Goal: Find specific page/section: Find specific page/section

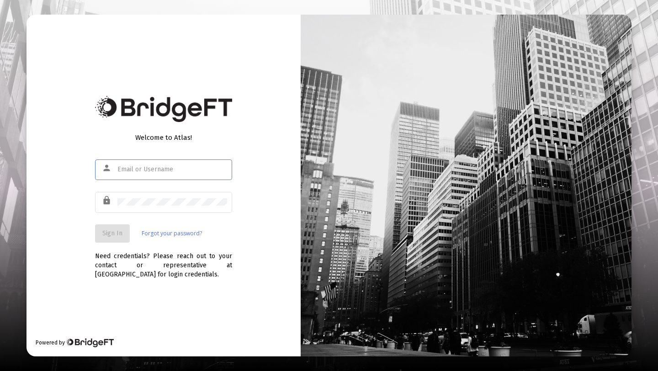
click at [144, 171] on input "text" at bounding box center [173, 169] width 110 height 7
type input "[PERSON_NAME][EMAIL_ADDRESS][DOMAIN_NAME]"
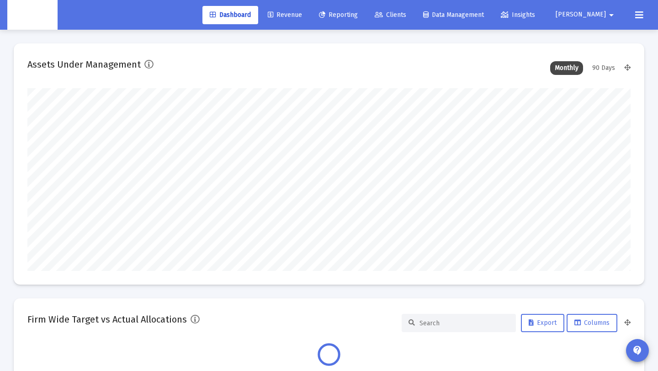
scroll to position [183, 325]
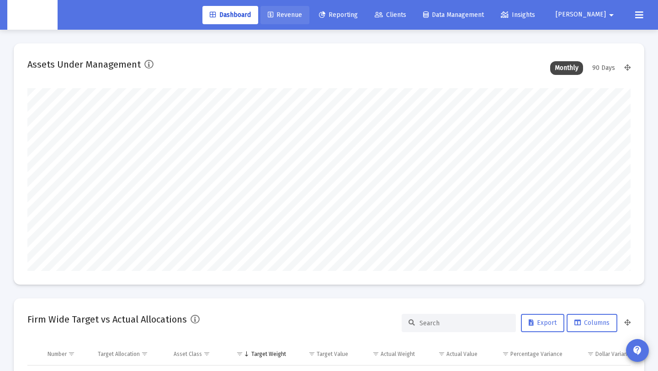
click at [302, 12] on span "Revenue" at bounding box center [285, 15] width 34 height 8
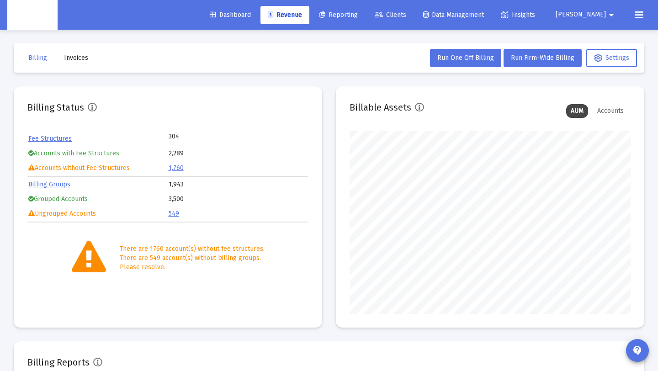
scroll to position [183, 281]
click at [74, 64] on button "Invoices" at bounding box center [76, 58] width 39 height 18
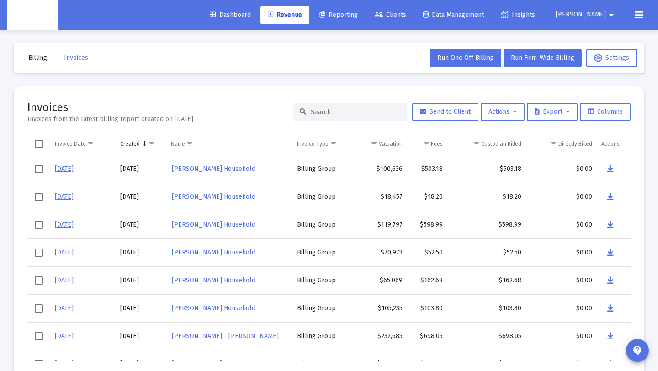
click at [338, 119] on div at bounding box center [350, 112] width 114 height 18
click at [340, 112] on input at bounding box center [356, 112] width 90 height 8
paste input "[PERSON_NAME] Household"
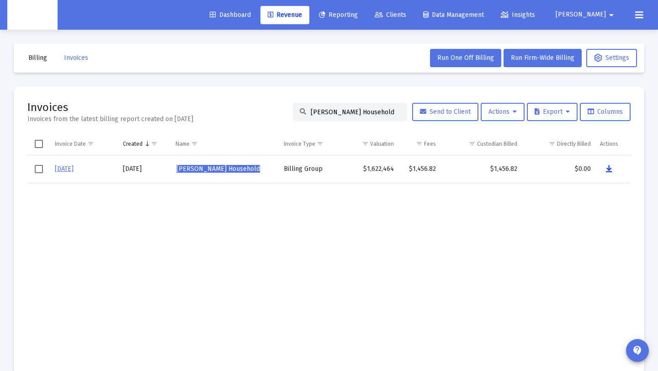
click at [605, 169] on button "Data grid" at bounding box center [609, 169] width 18 height 18
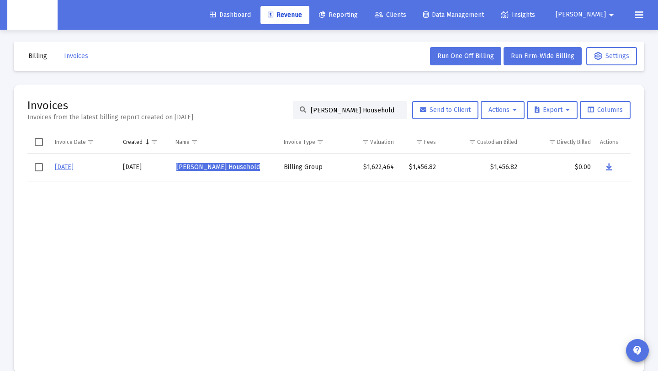
click at [396, 114] on div "[PERSON_NAME] Household" at bounding box center [350, 110] width 114 height 18
drag, startPoint x: 392, startPoint y: 109, endPoint x: 221, endPoint y: 99, distance: 171.3
click at [221, 99] on div "Invoices Invoices from the latest billing report created on [DATE] [PERSON_NAME…" at bounding box center [329, 110] width 604 height 24
paste input "[PERSON_NAME]"
click at [611, 166] on icon "Data grid" at bounding box center [610, 167] width 6 height 11
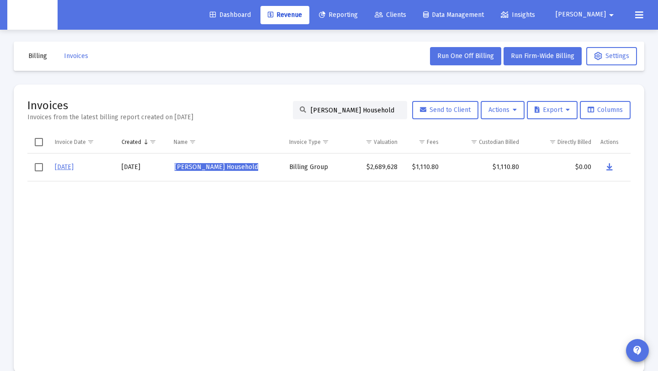
drag, startPoint x: 315, startPoint y: 112, endPoint x: 309, endPoint y: 110, distance: 6.7
click at [315, 111] on input "Charlotte Thomas's Household" at bounding box center [356, 111] width 90 height 8
drag, startPoint x: 306, startPoint y: 110, endPoint x: 433, endPoint y: 108, distance: 126.2
click at [433, 108] on div "Charlotte Thomas's Household Send to Client Actions Export Columns" at bounding box center [462, 110] width 338 height 18
type input "C"
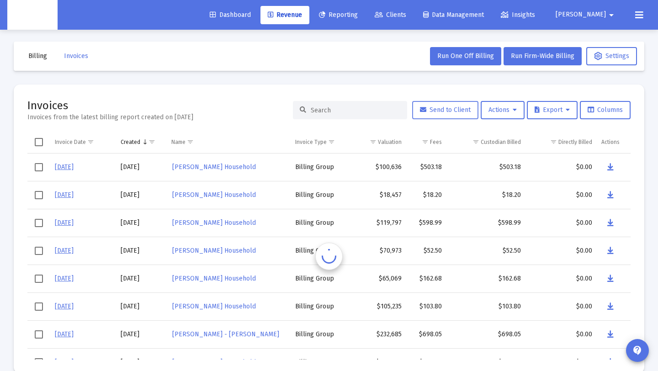
paste input "Charlotte Thomas's Household"
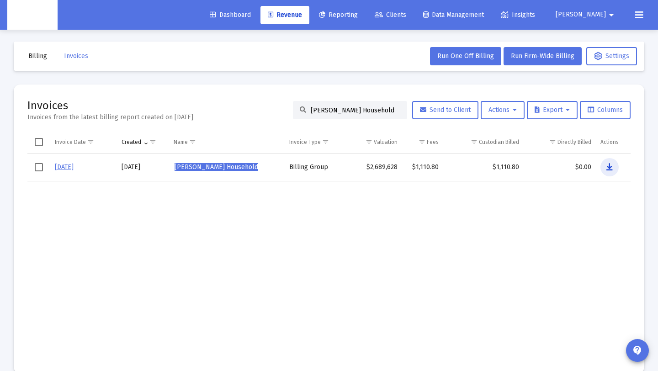
click at [606, 166] on button "Data grid" at bounding box center [610, 167] width 18 height 18
click at [395, 110] on div "Charlotte Thomas's Household" at bounding box center [350, 110] width 114 height 18
click at [390, 111] on input "Charlotte Thomas's Household" at bounding box center [356, 111] width 90 height 8
drag, startPoint x: 393, startPoint y: 111, endPoint x: 241, endPoint y: 109, distance: 152.3
click at [241, 109] on div "Invoices Invoices from the latest billing report created on Oct 1, 2025 Charlot…" at bounding box center [329, 110] width 604 height 24
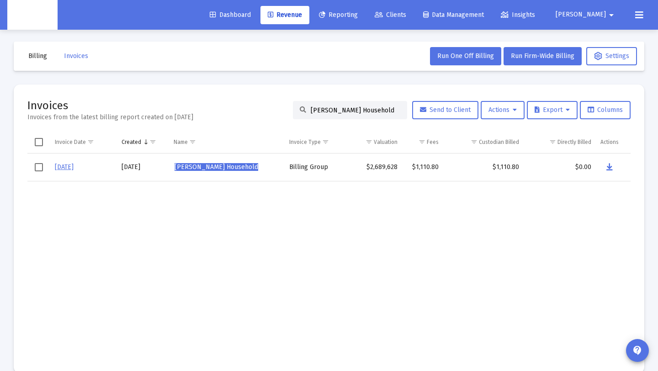
paste input "Michael Lanza"
type input "Michael Lanza's Household"
click at [603, 167] on button "Data grid" at bounding box center [609, 167] width 18 height 18
